Goal: Information Seeking & Learning: Learn about a topic

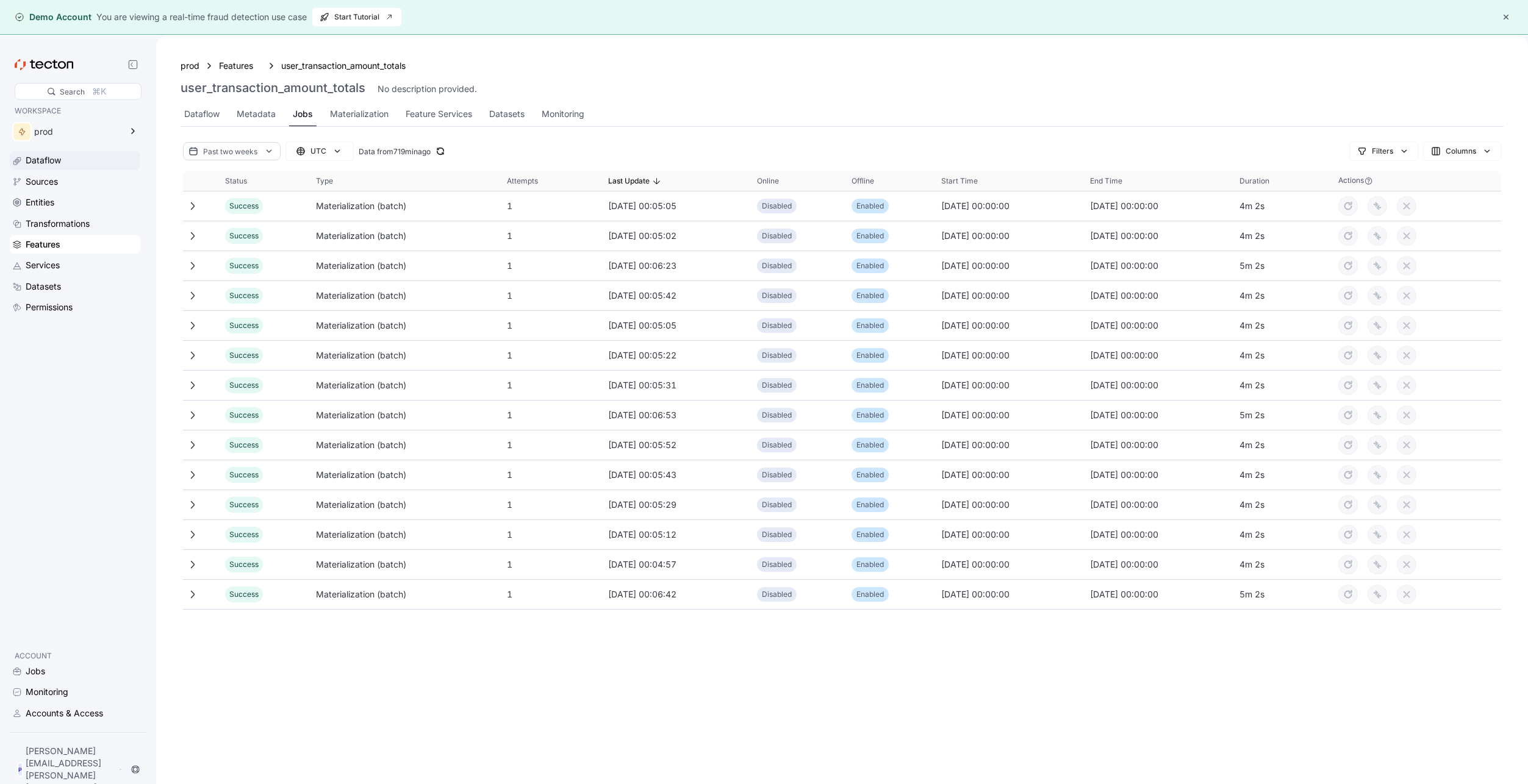
click at [66, 162] on div "Dataflow" at bounding box center [82, 160] width 112 height 13
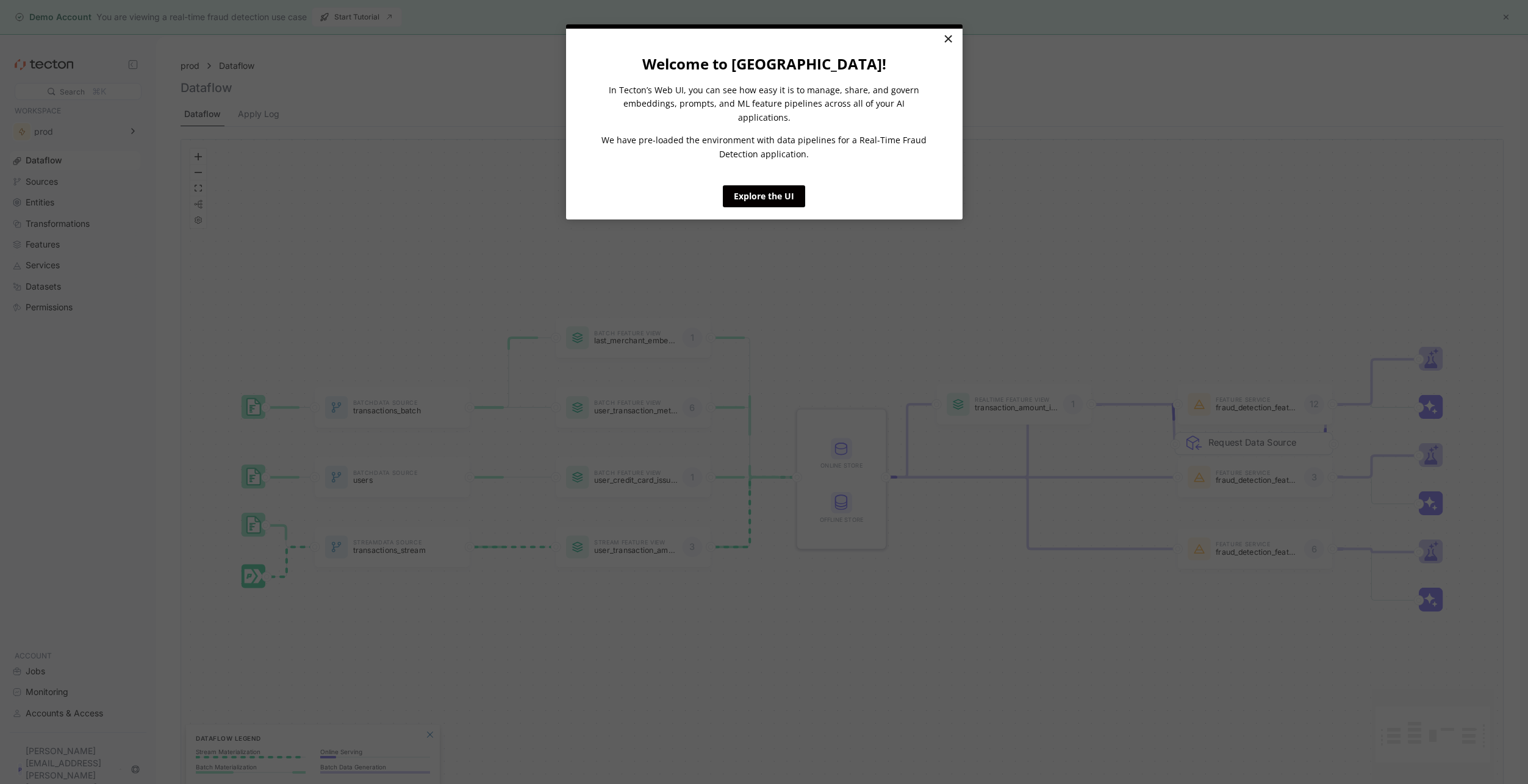
click at [947, 37] on link "×" at bounding box center [948, 40] width 22 height 22
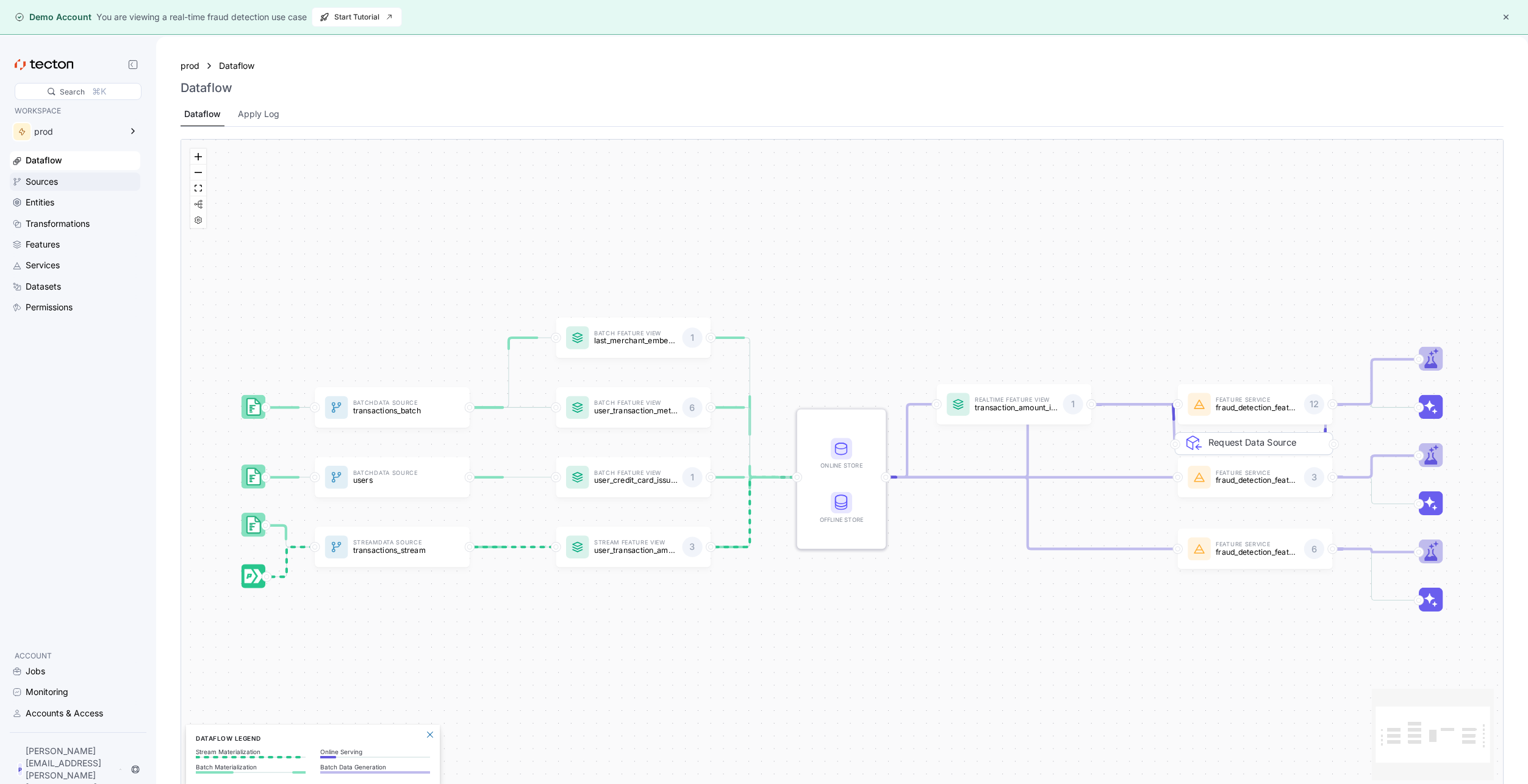
click at [44, 178] on div "Sources" at bounding box center [42, 181] width 33 height 13
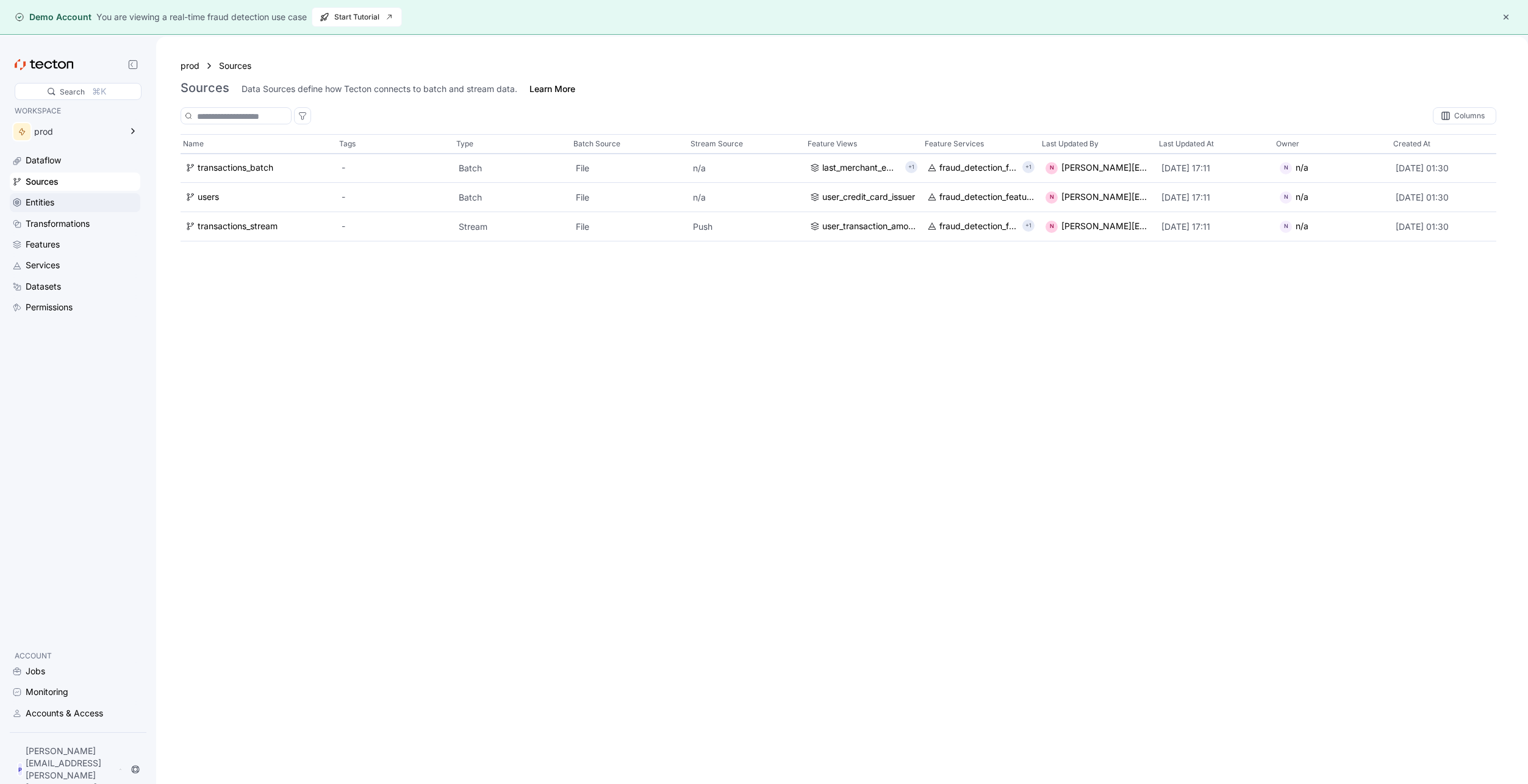
click at [38, 203] on div "Entities" at bounding box center [40, 202] width 28 height 13
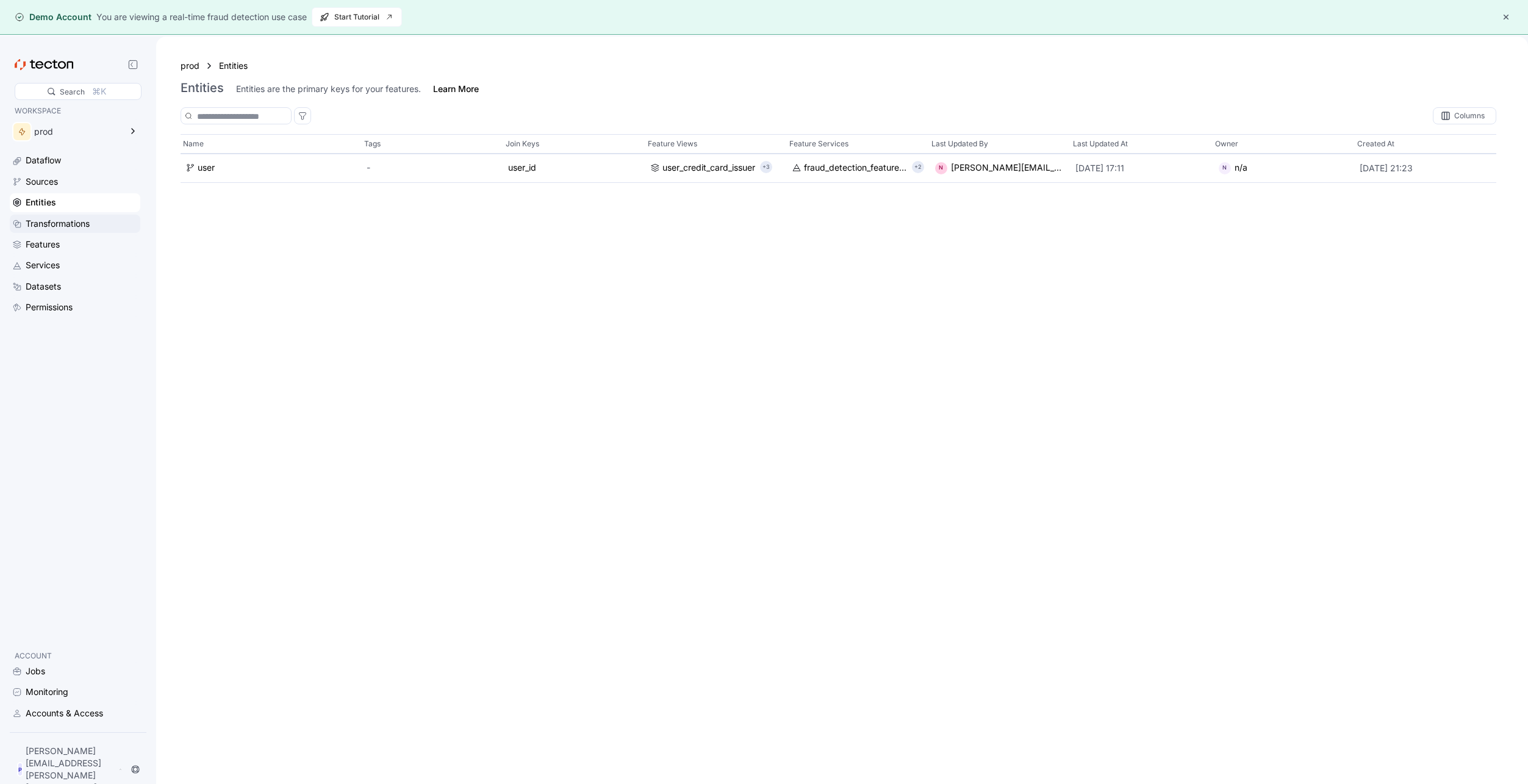
click at [50, 225] on div "Transformations" at bounding box center [58, 223] width 64 height 13
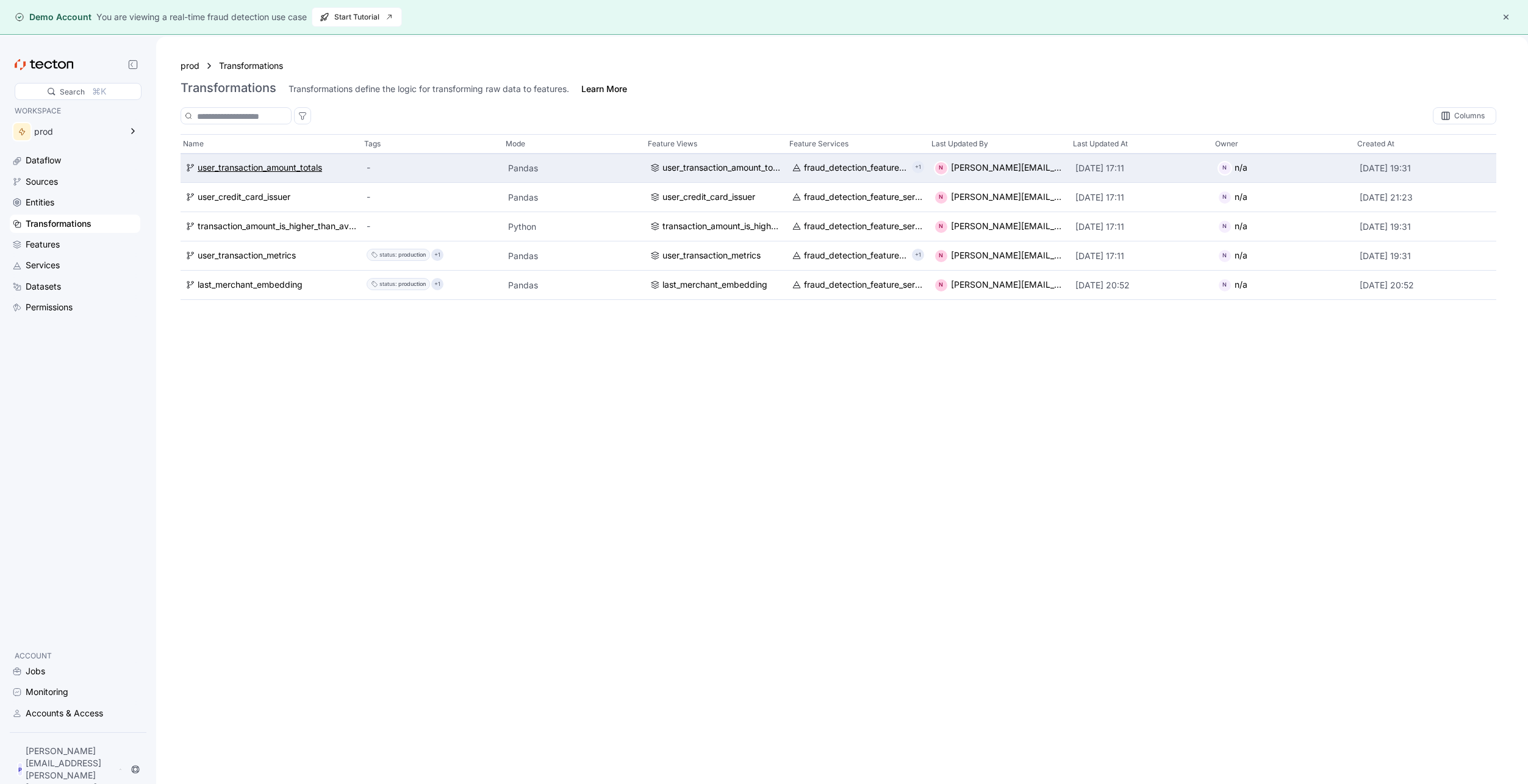
click at [243, 169] on div "user_transaction_amount_totals" at bounding box center [259, 168] width 124 height 13
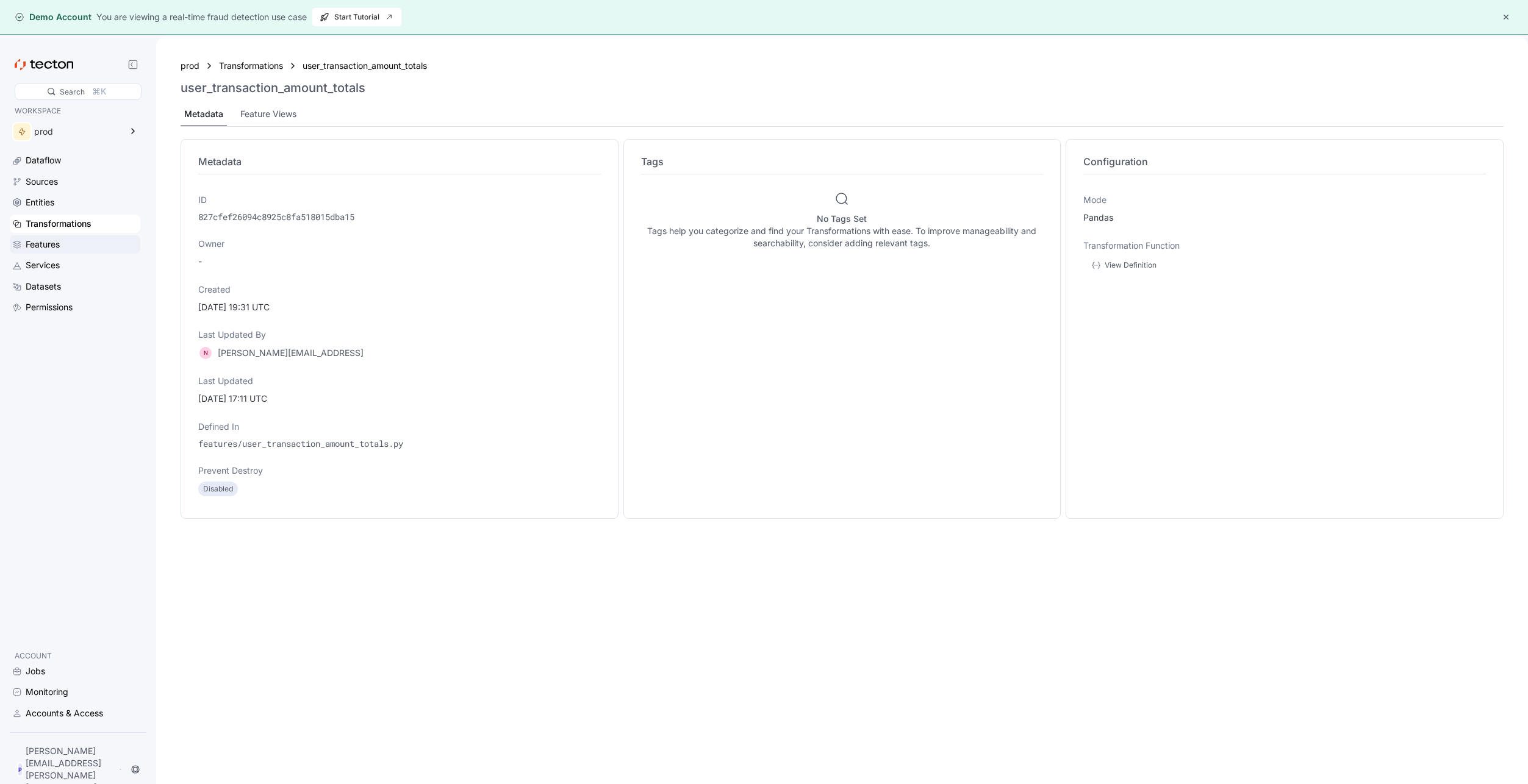
click at [67, 247] on div "Features" at bounding box center [82, 244] width 112 height 13
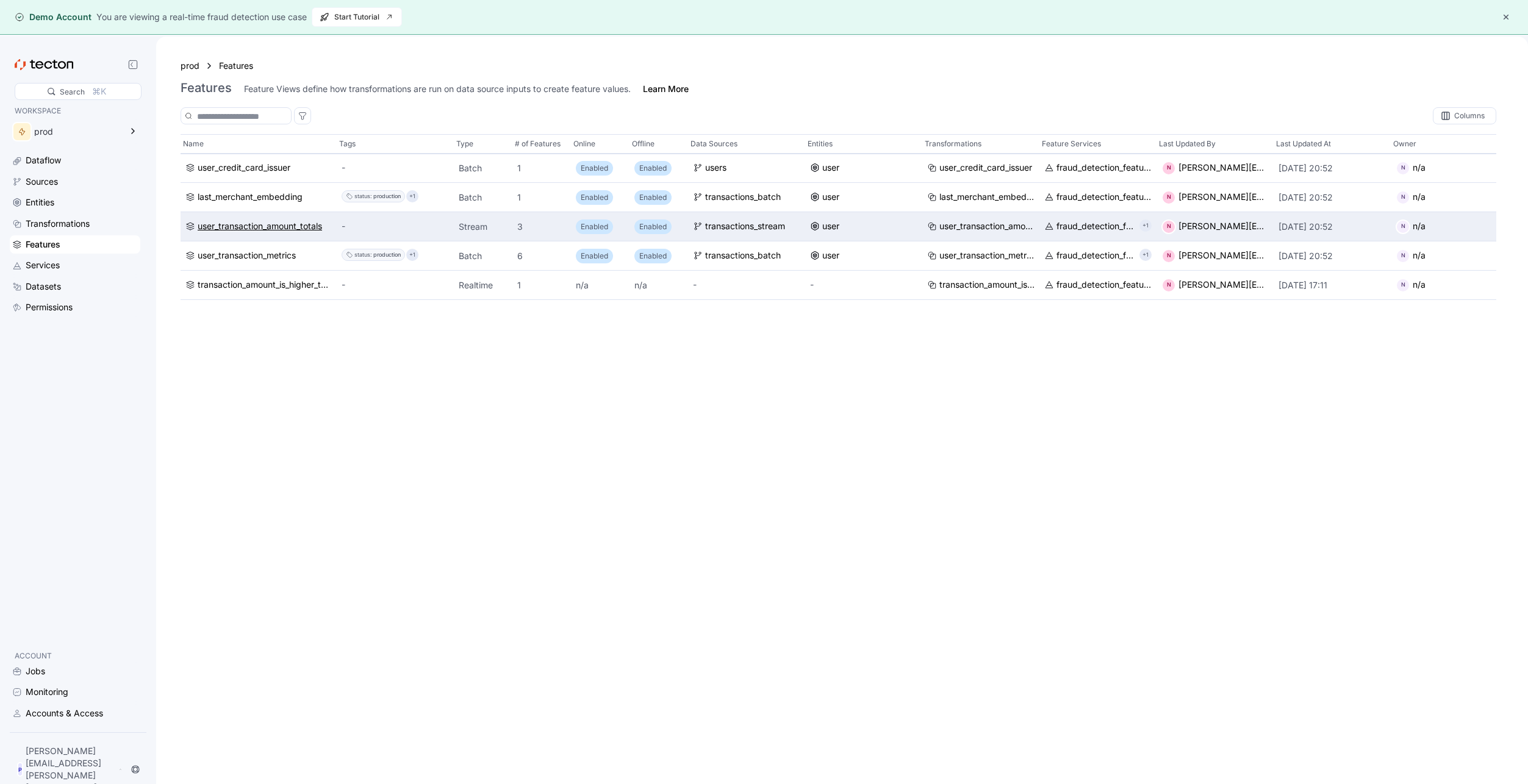
click at [234, 223] on div "user_transaction_amount_totals" at bounding box center [259, 227] width 124 height 13
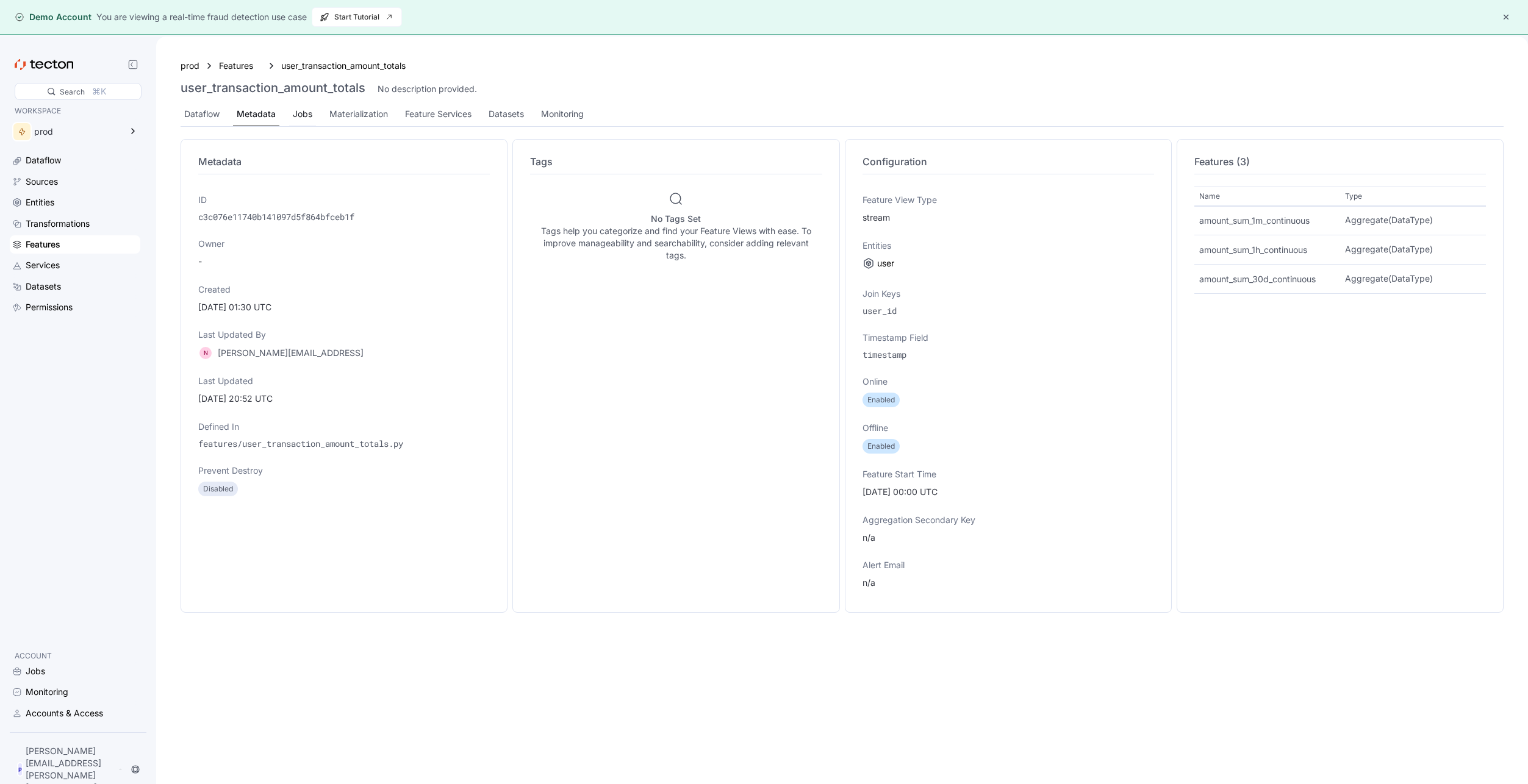
click at [308, 112] on div "Jobs" at bounding box center [302, 114] width 19 height 13
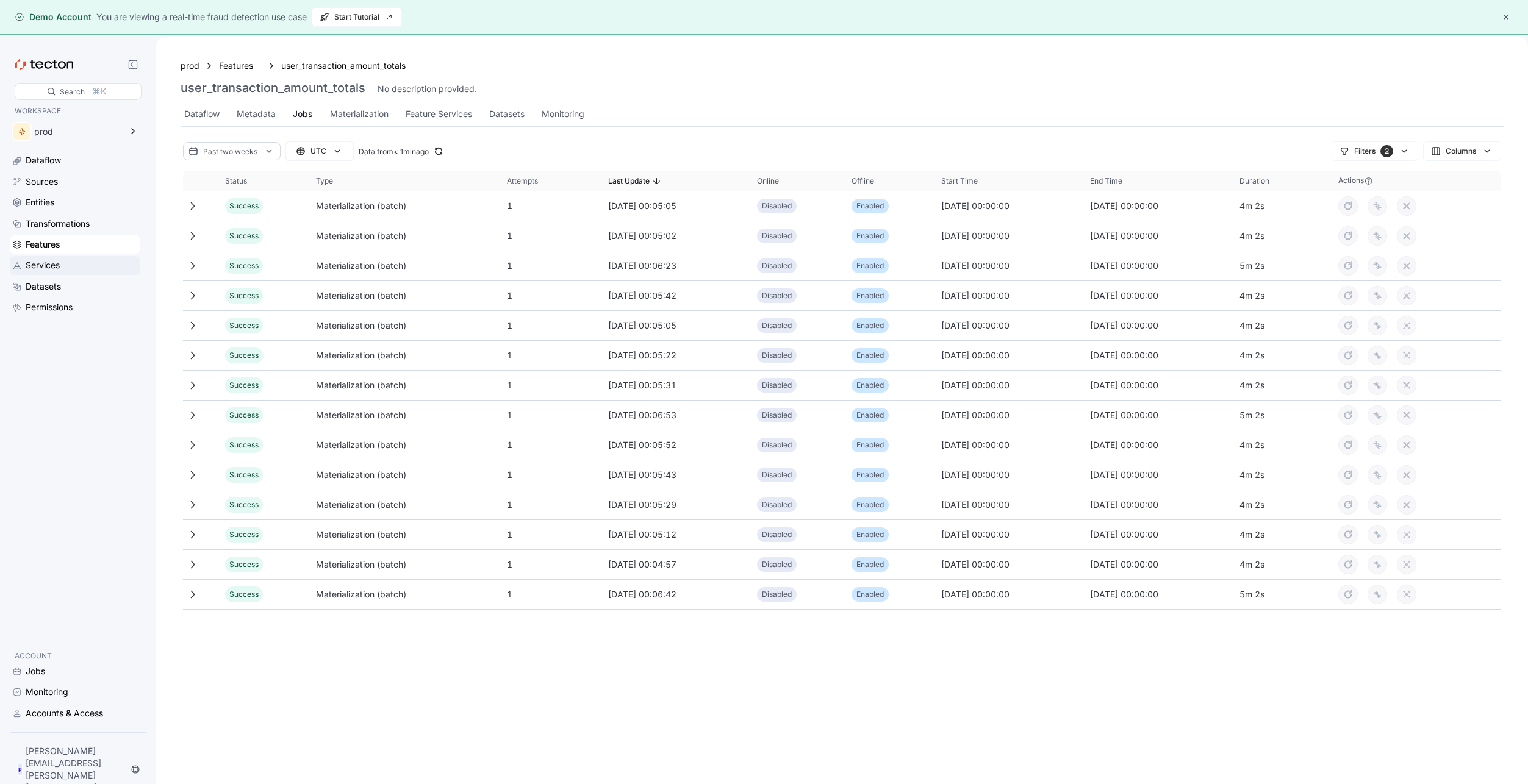
click at [45, 266] on div "Services" at bounding box center [42, 265] width 34 height 13
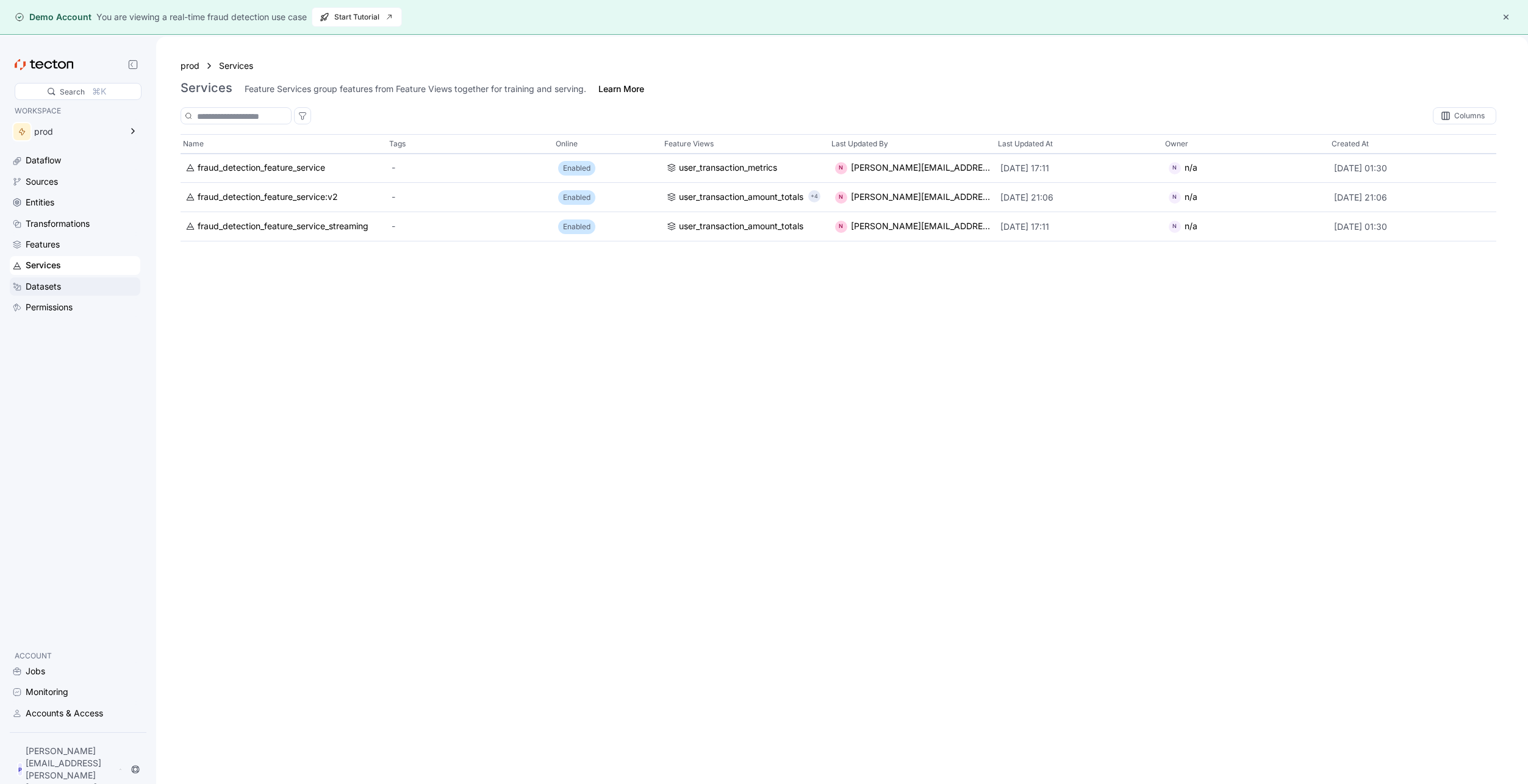
click at [50, 284] on div "Datasets" at bounding box center [43, 286] width 35 height 13
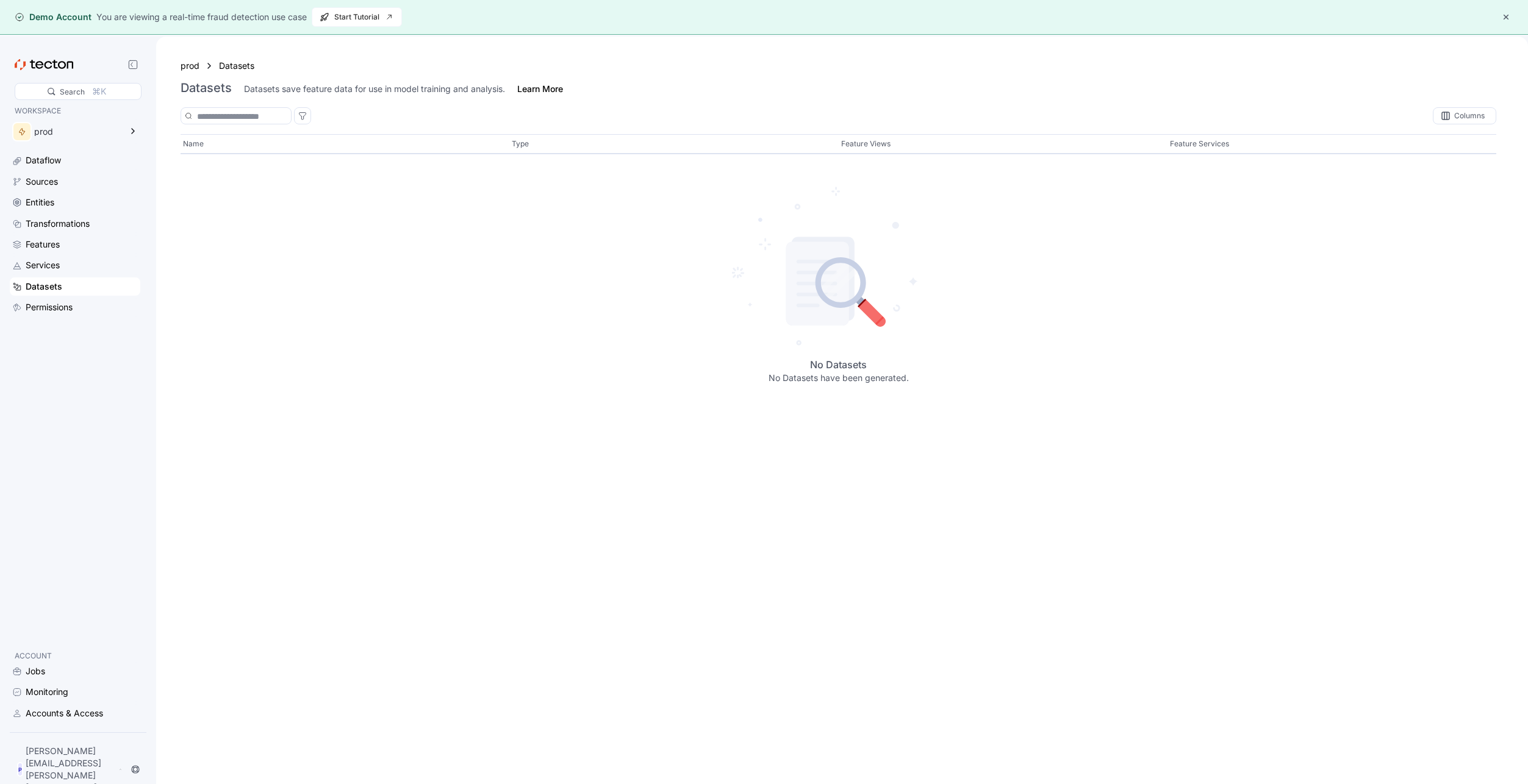
drag, startPoint x: 62, startPoint y: 305, endPoint x: 144, endPoint y: 296, distance: 82.5
click at [63, 305] on div "Permissions" at bounding box center [49, 307] width 47 height 13
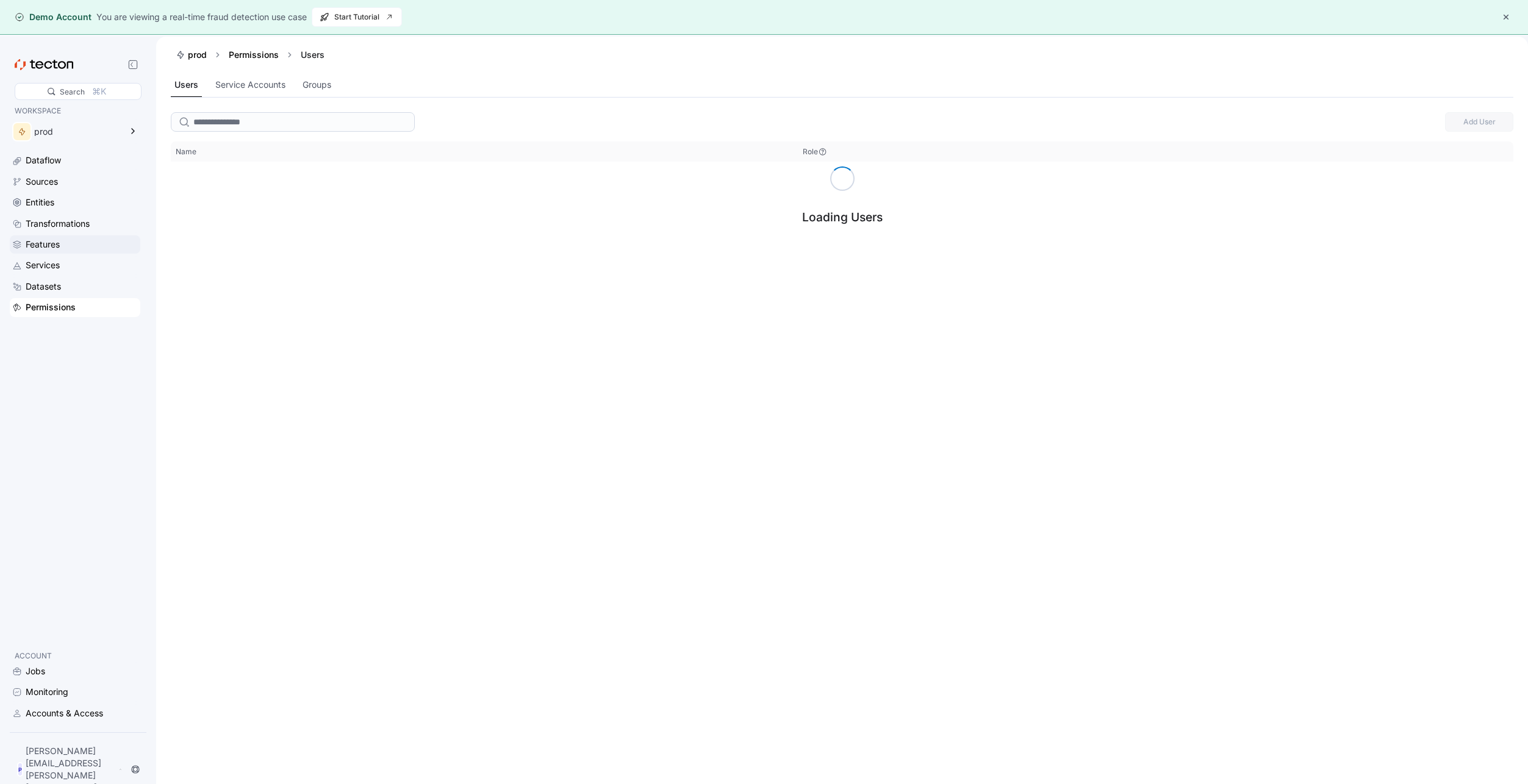
click at [49, 245] on div "Features" at bounding box center [42, 244] width 34 height 13
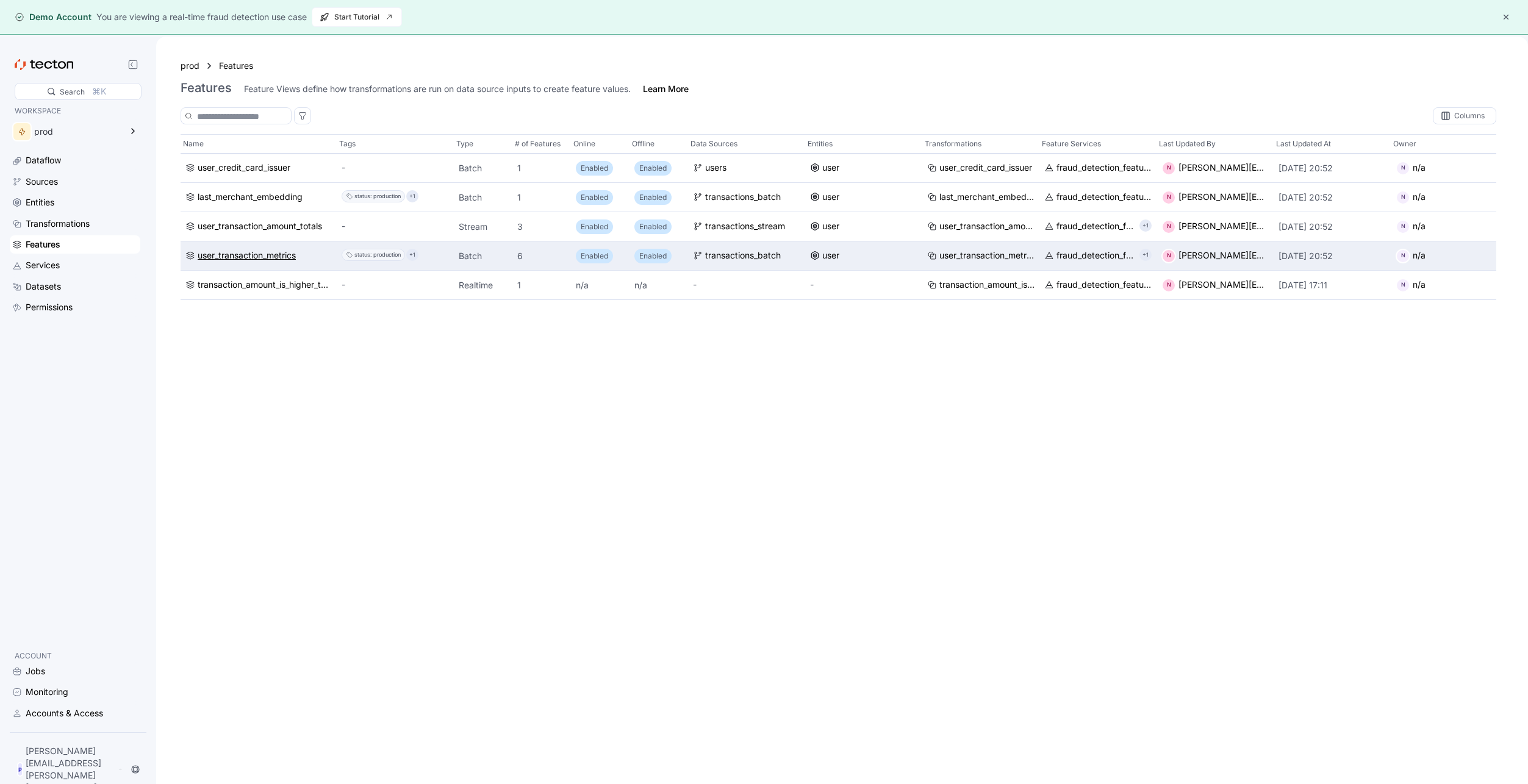
click at [236, 254] on div "user_transaction_metrics" at bounding box center [247, 256] width 98 height 13
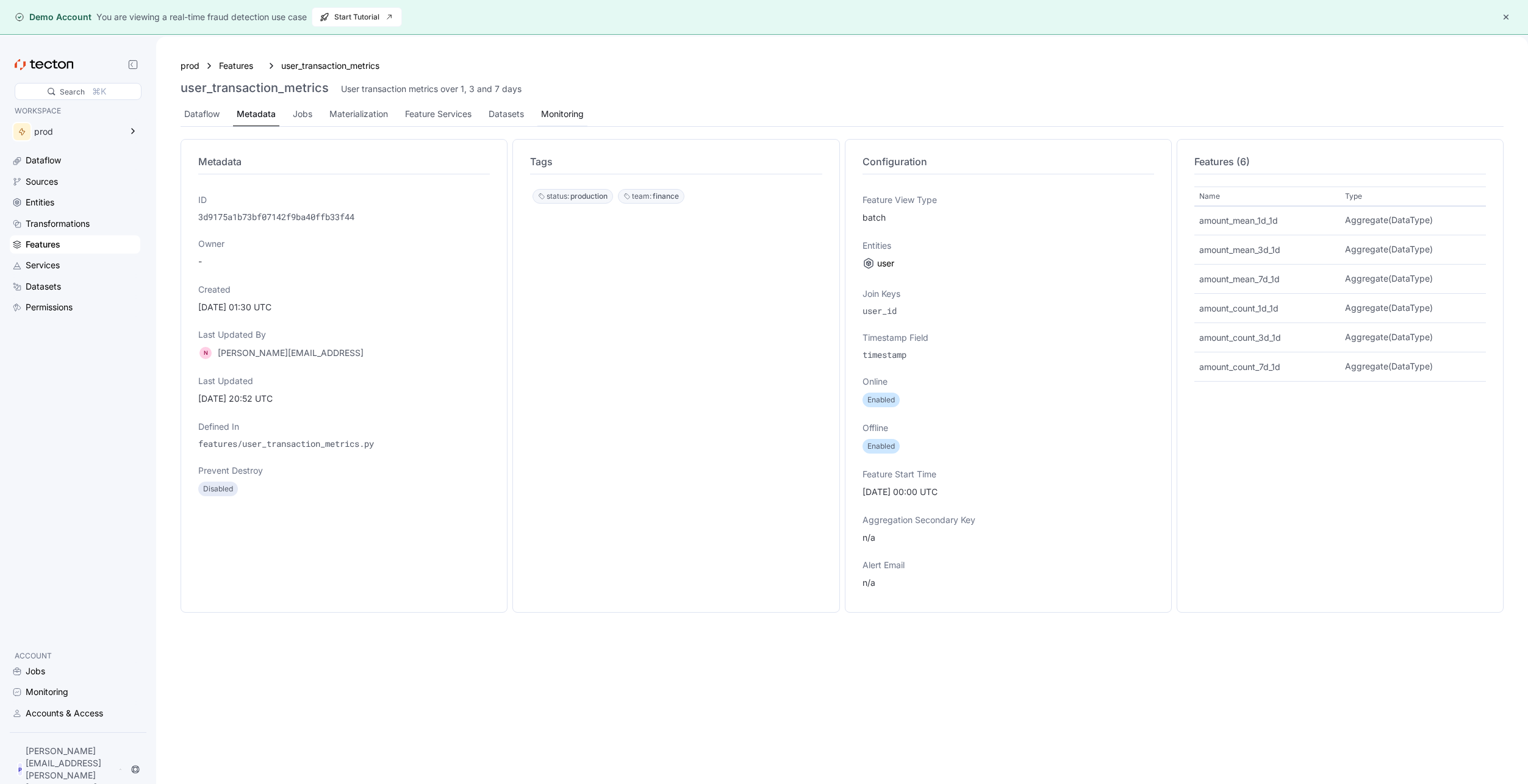
click at [572, 114] on div "Monitoring" at bounding box center [563, 114] width 43 height 13
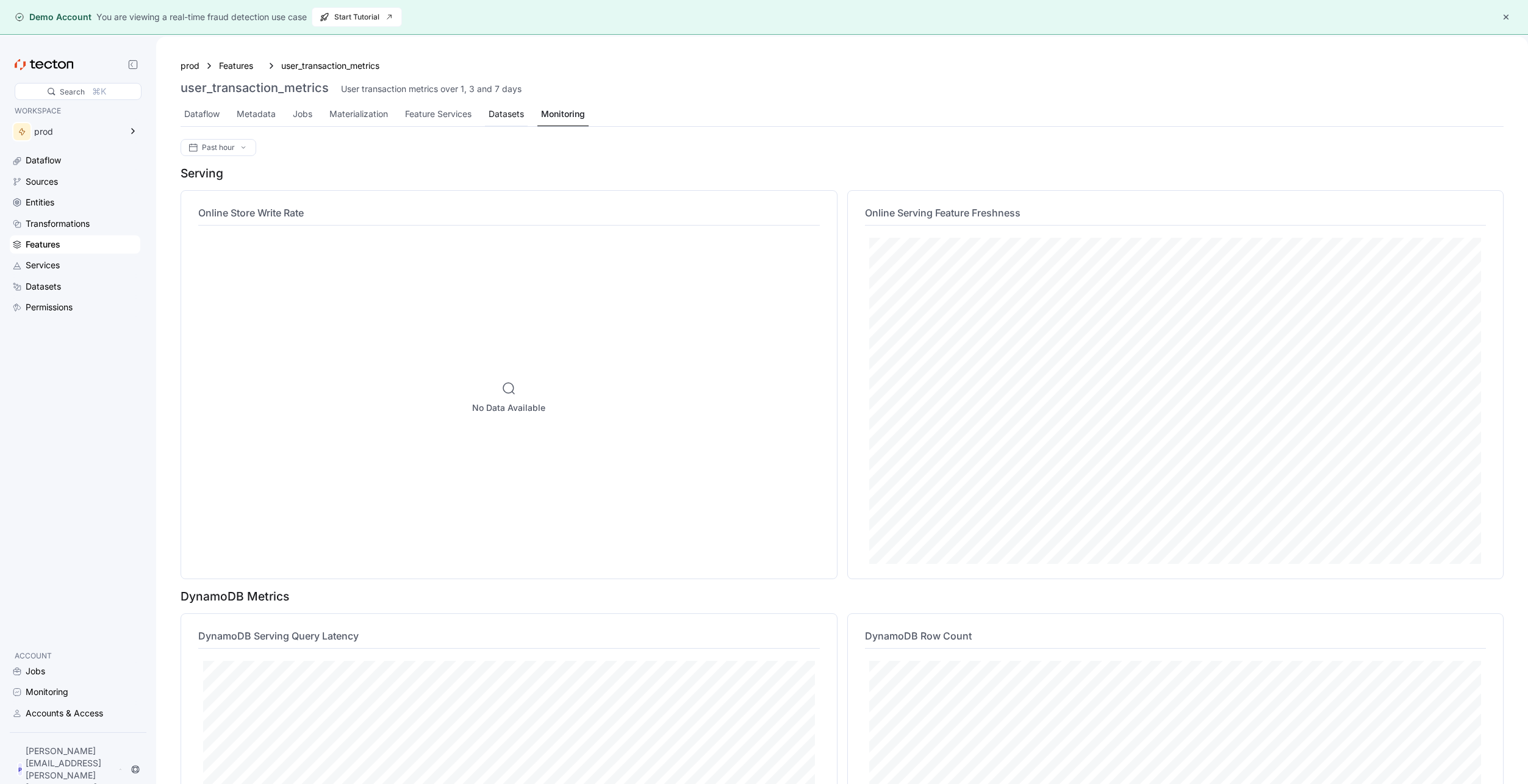
click at [491, 114] on div "Datasets" at bounding box center [506, 114] width 35 height 13
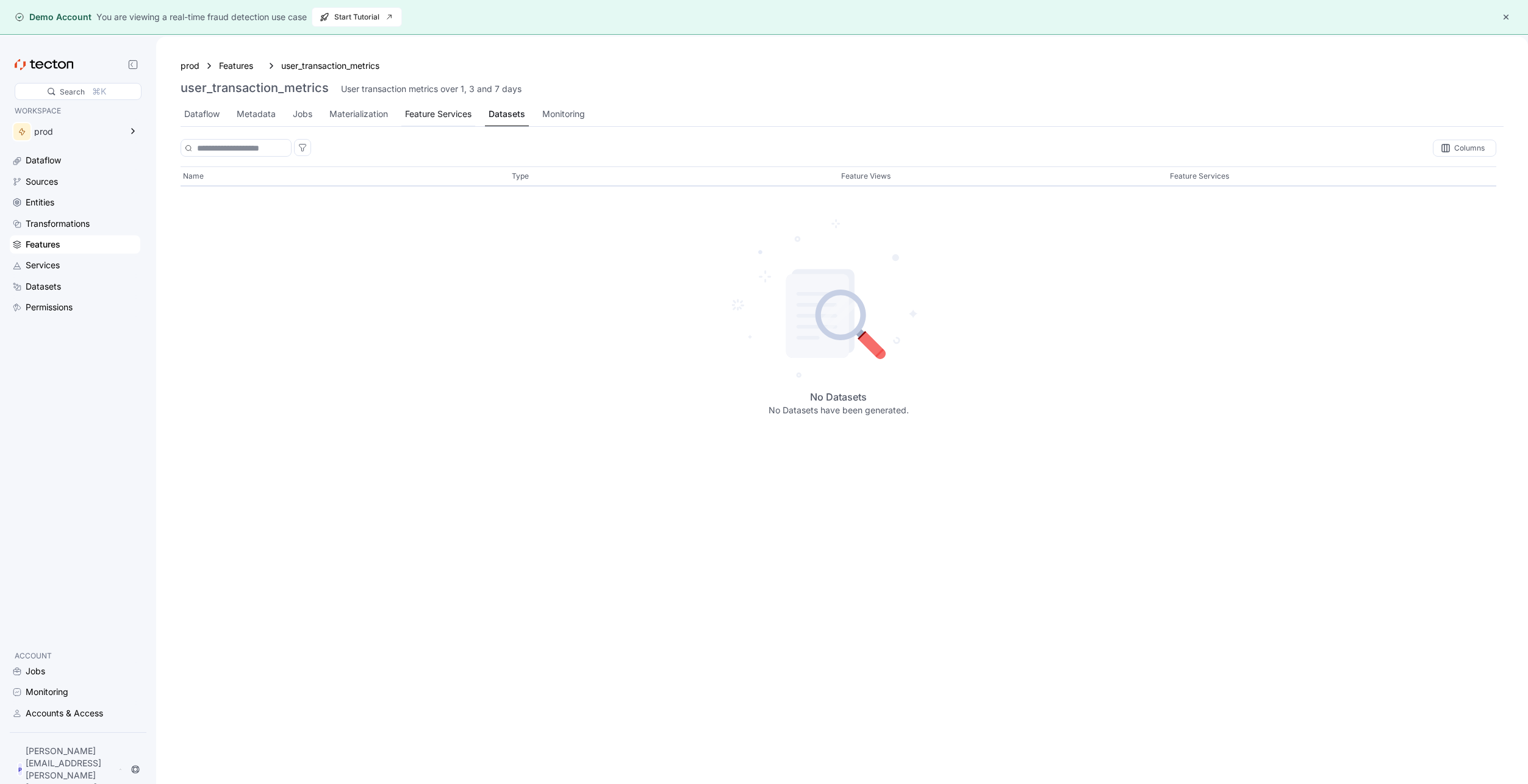
click at [436, 116] on div "Feature Services" at bounding box center [438, 114] width 67 height 13
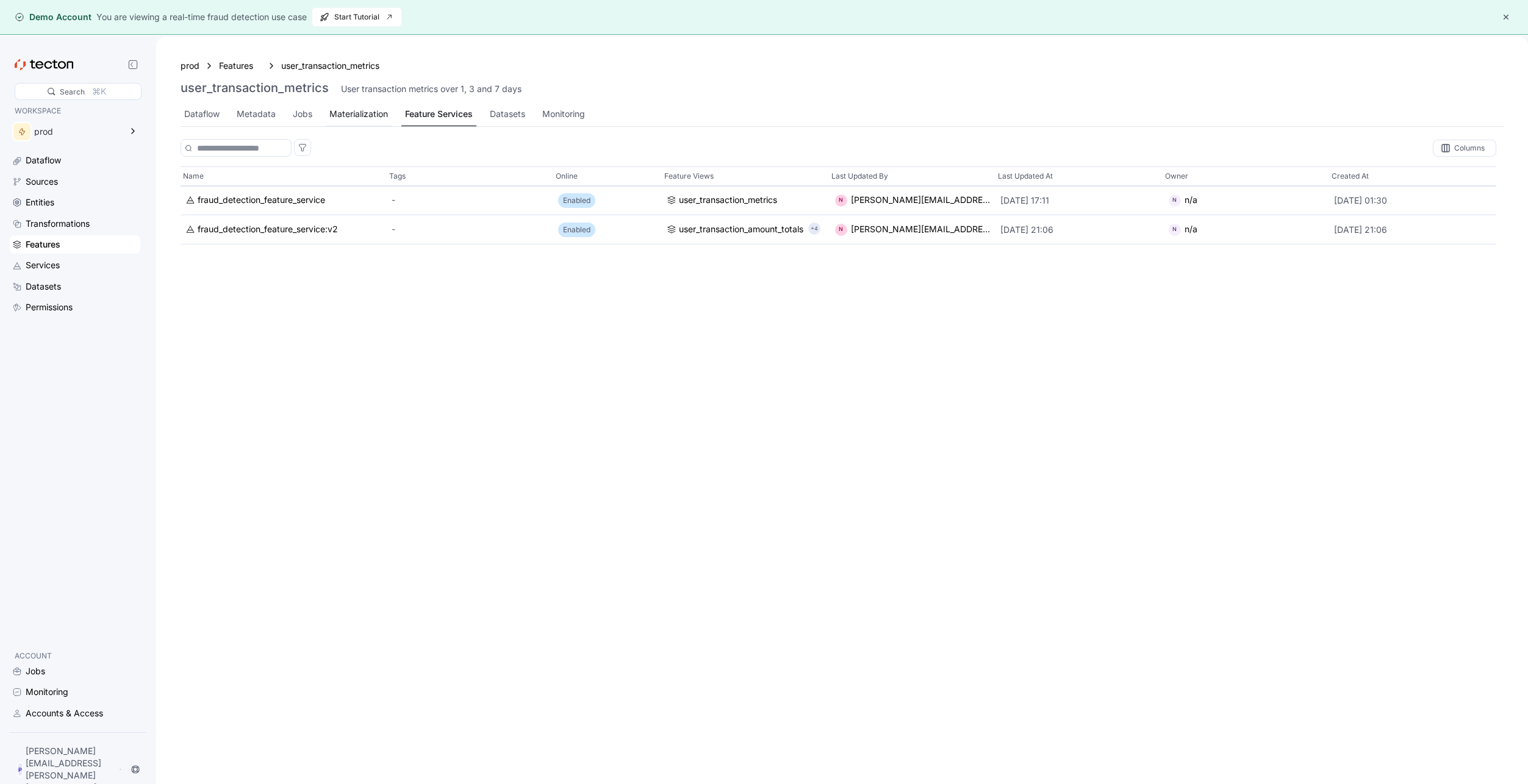
click at [362, 112] on div "Materialization" at bounding box center [359, 114] width 58 height 13
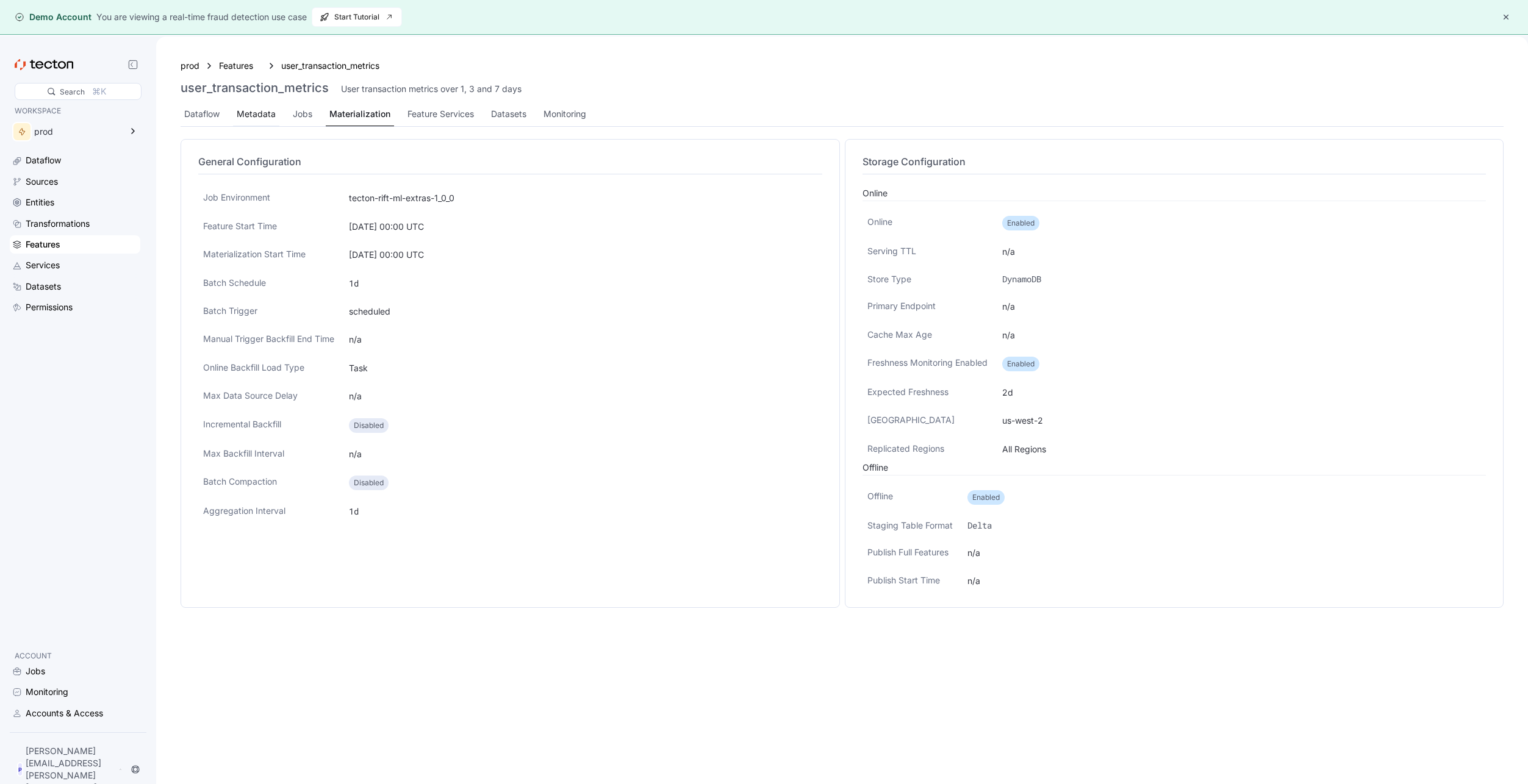
click at [256, 103] on div "Metadata" at bounding box center [256, 114] width 46 height 24
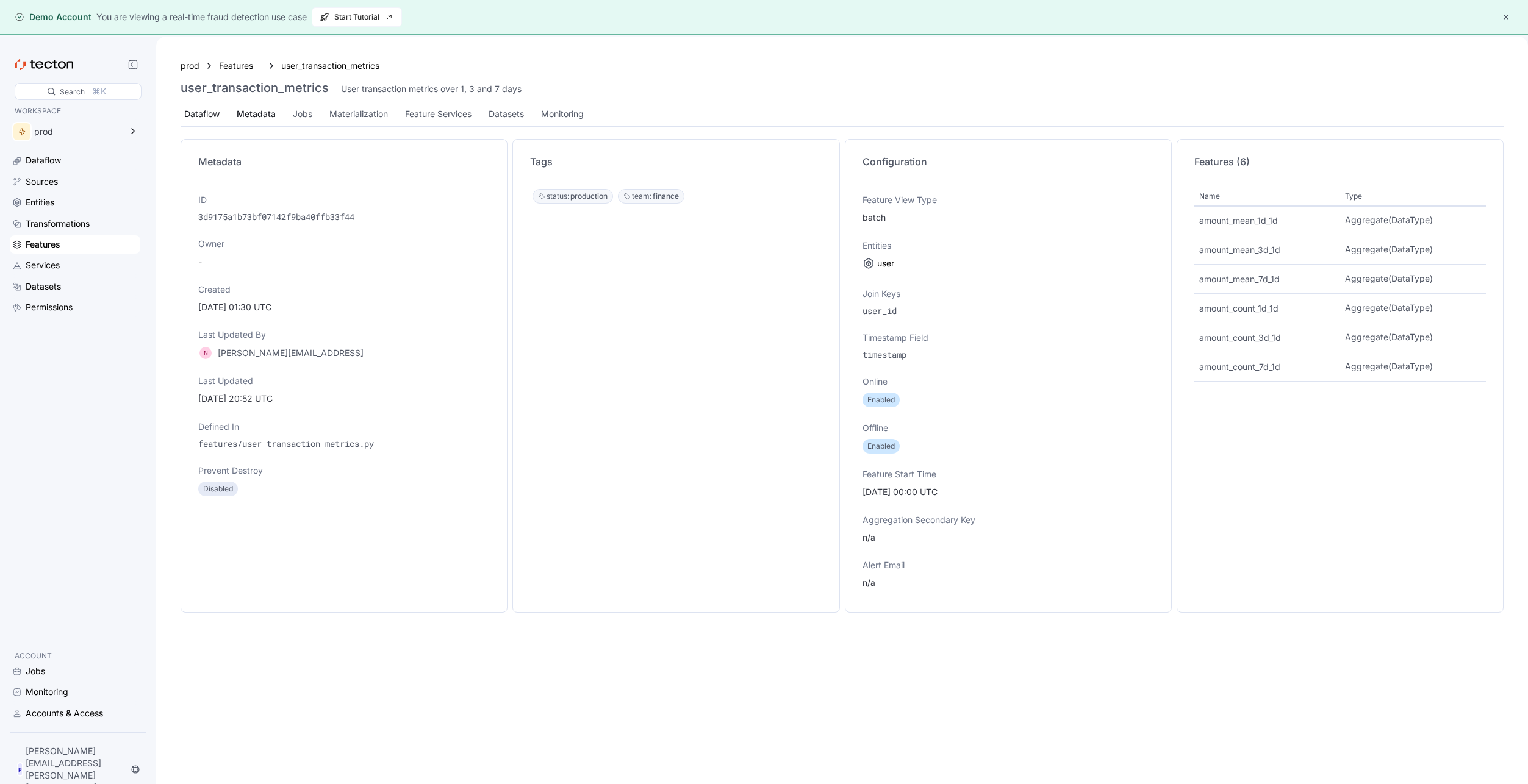
click at [202, 110] on div "Dataflow" at bounding box center [202, 114] width 35 height 13
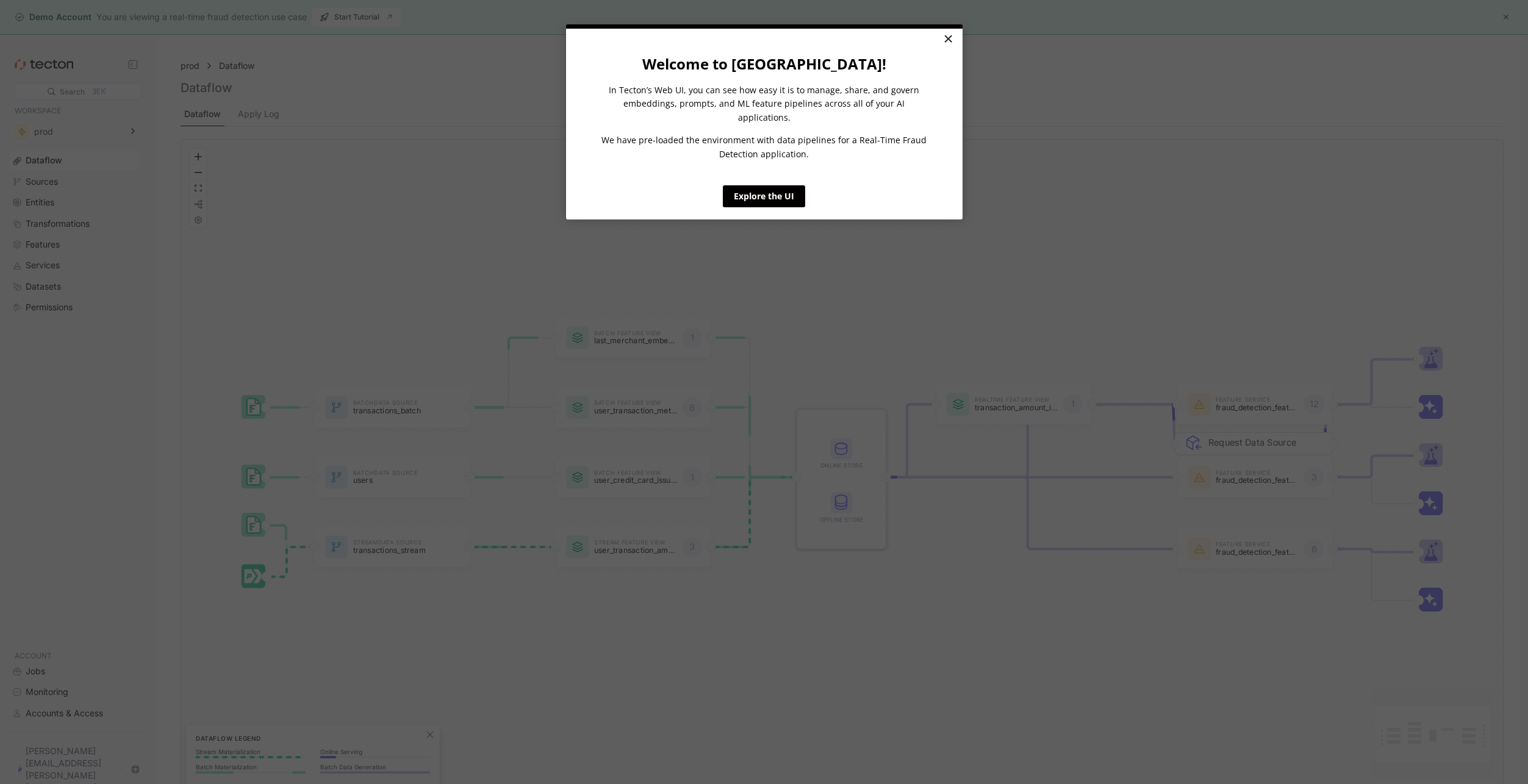
click at [950, 37] on link "×" at bounding box center [948, 40] width 22 height 22
